Goal: Task Accomplishment & Management: Use online tool/utility

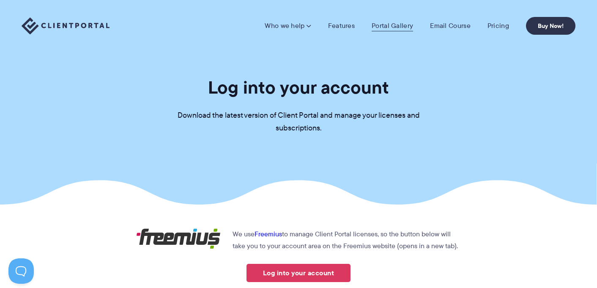
click at [398, 25] on link "Portal Gallery" at bounding box center [392, 26] width 41 height 8
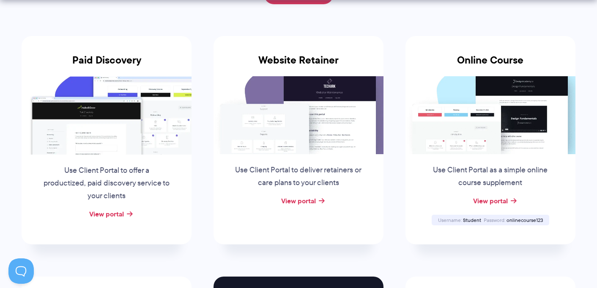
scroll to position [160, 0]
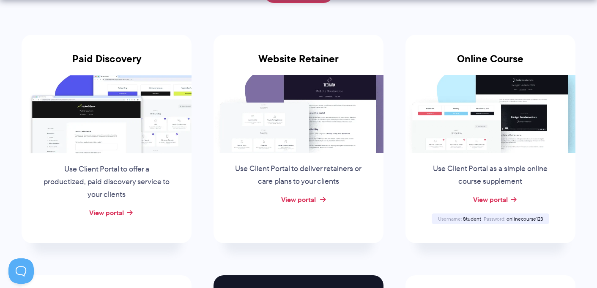
click at [309, 198] on link "View portal" at bounding box center [298, 199] width 35 height 10
